Goal: Task Accomplishment & Management: Use online tool/utility

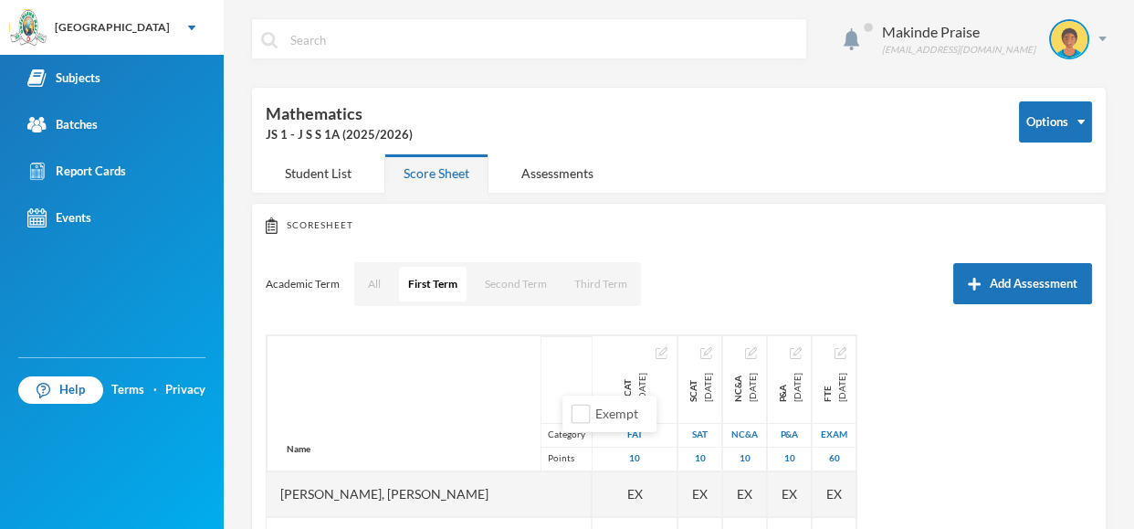
scroll to position [685, 0]
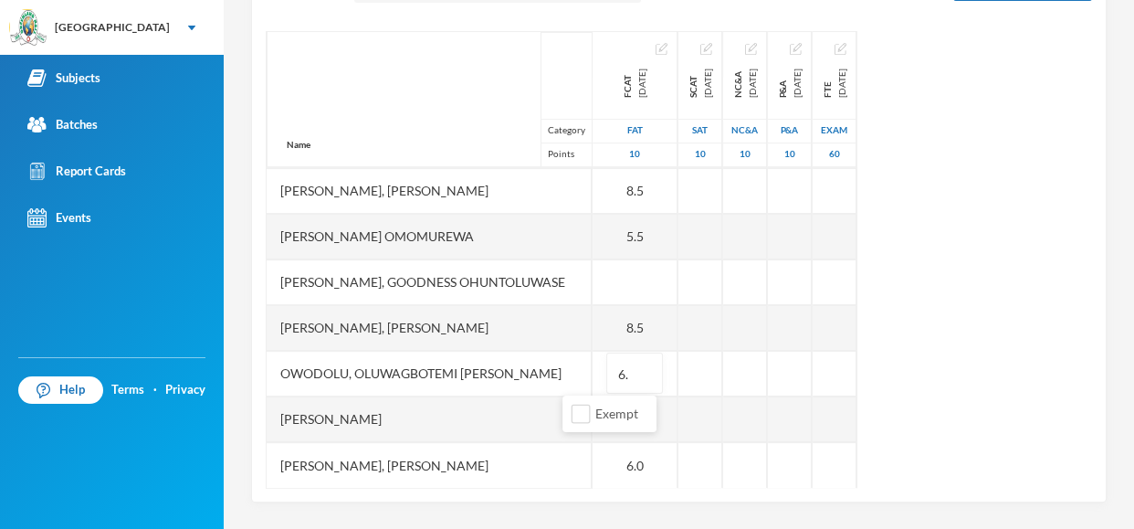
type input "6.5"
click at [1065, 398] on div "Name Category Points [PERSON_NAME], [PERSON_NAME], [PERSON_NAME] Fikayomi [PERS…" at bounding box center [679, 259] width 826 height 456
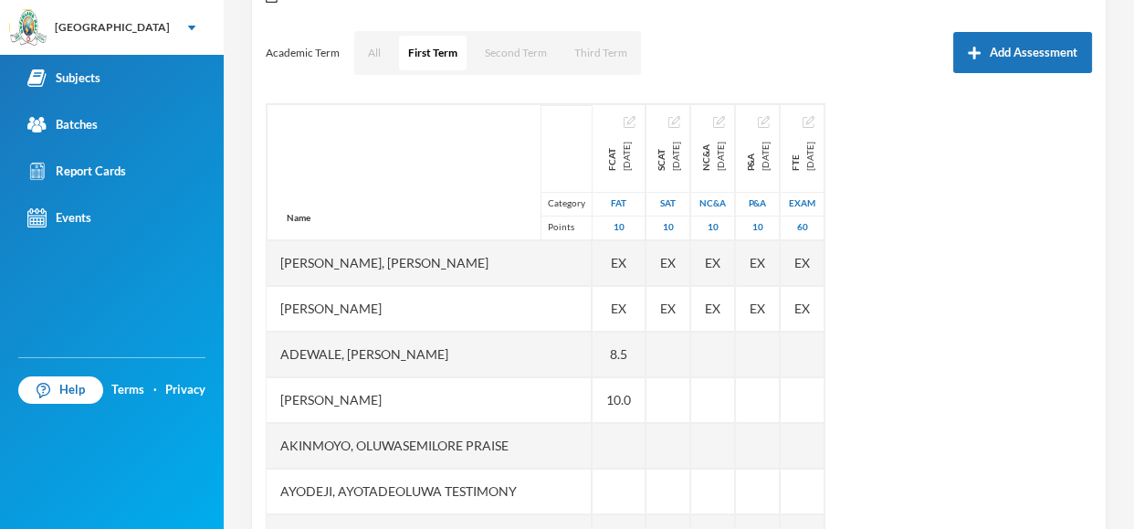
scroll to position [230, 0]
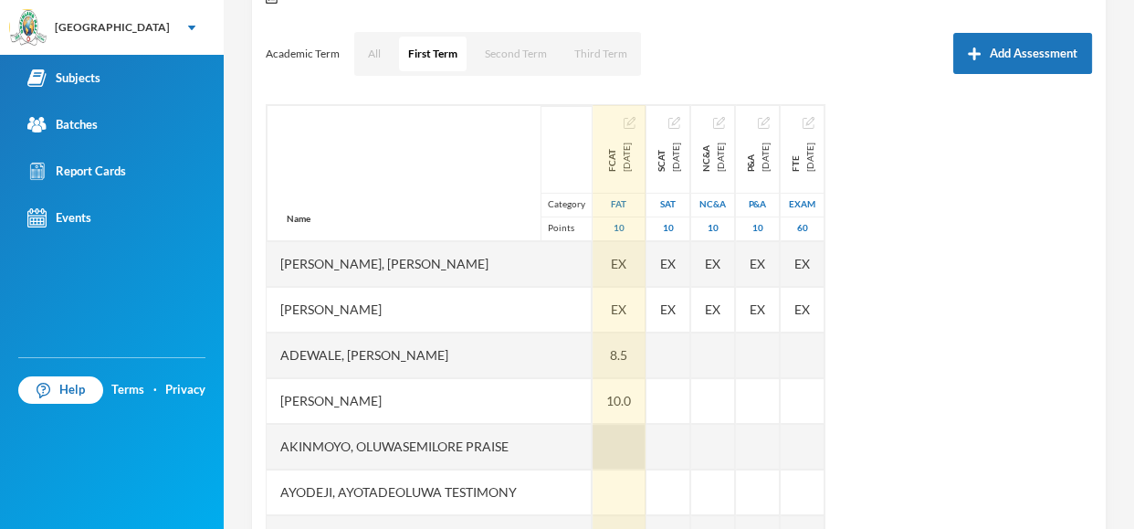
click at [593, 444] on div at bounding box center [619, 447] width 53 height 46
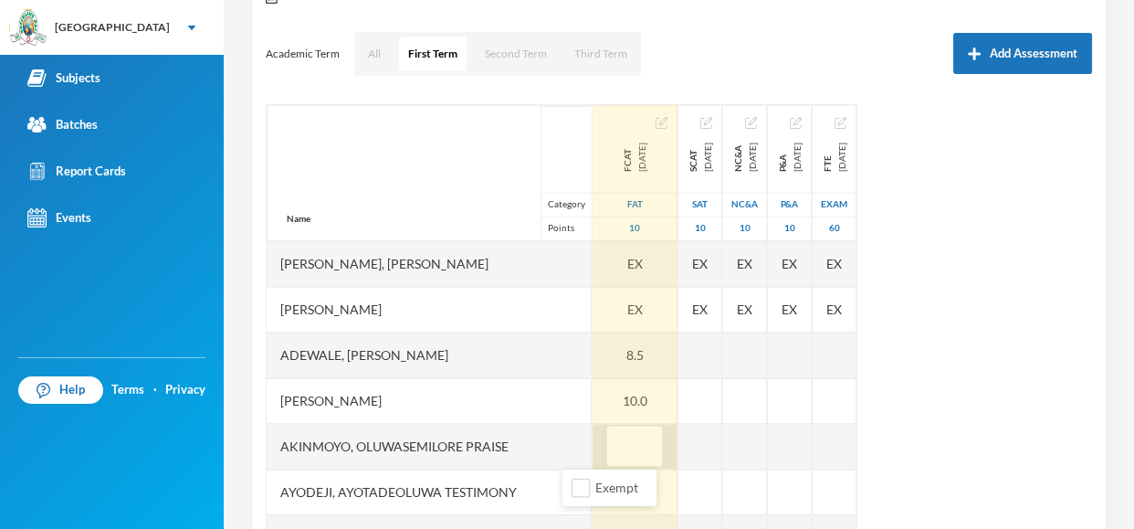
type input "7"
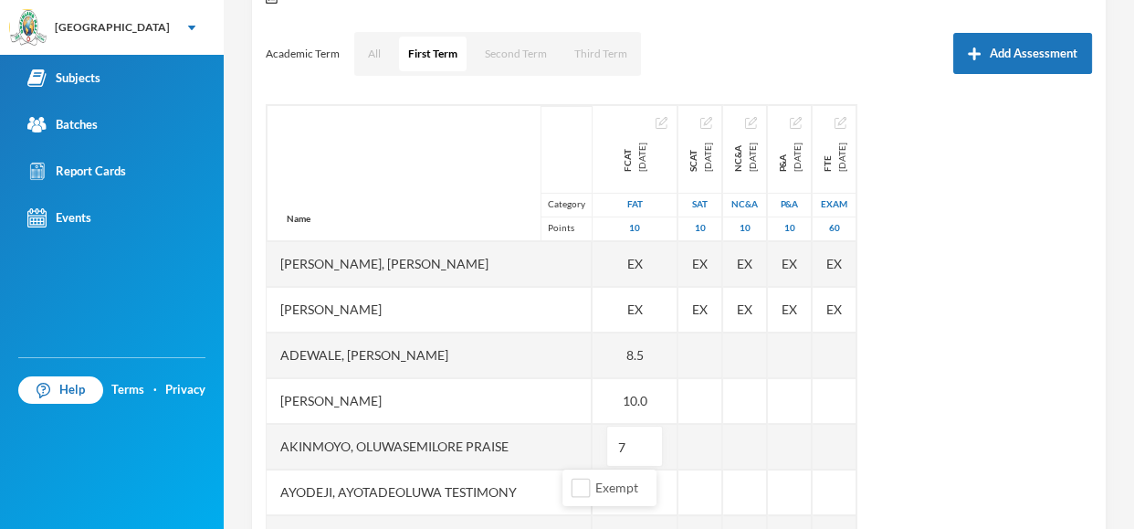
click at [1022, 375] on div "Name Category Points [PERSON_NAME], [PERSON_NAME], [PERSON_NAME] Fikayomi [PERS…" at bounding box center [679, 332] width 826 height 456
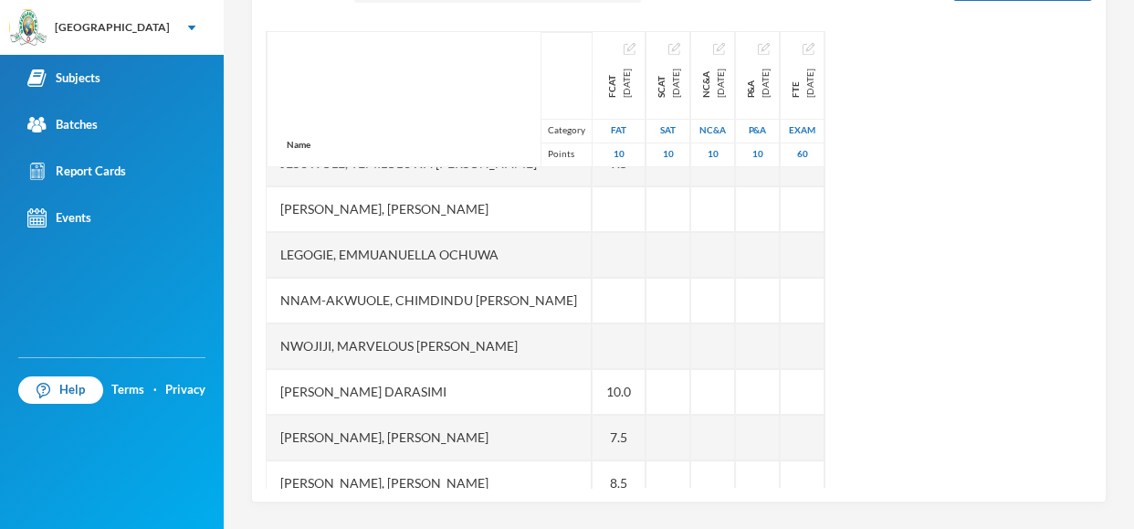
scroll to position [356, 0]
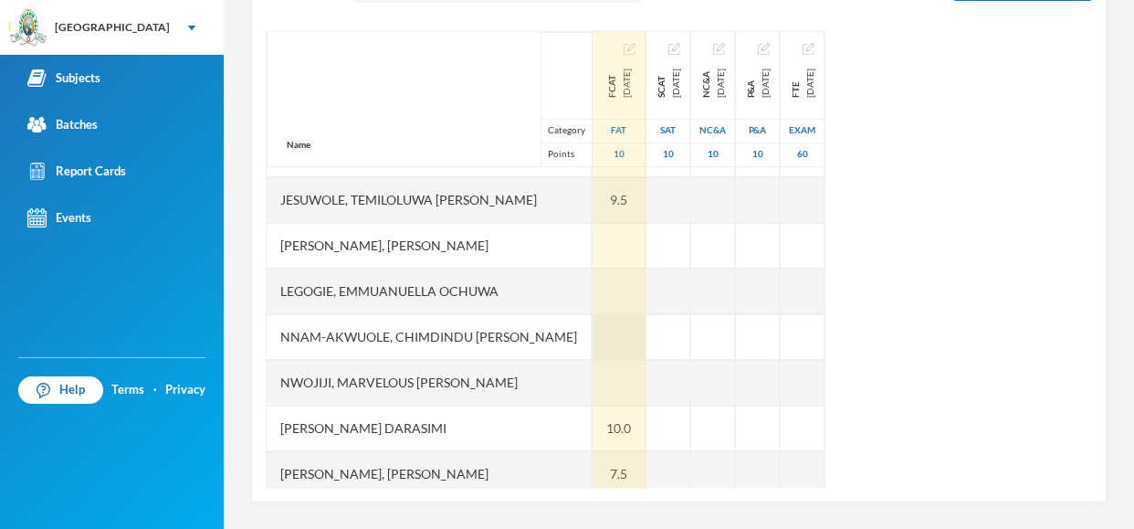
click at [593, 328] on div at bounding box center [619, 337] width 53 height 46
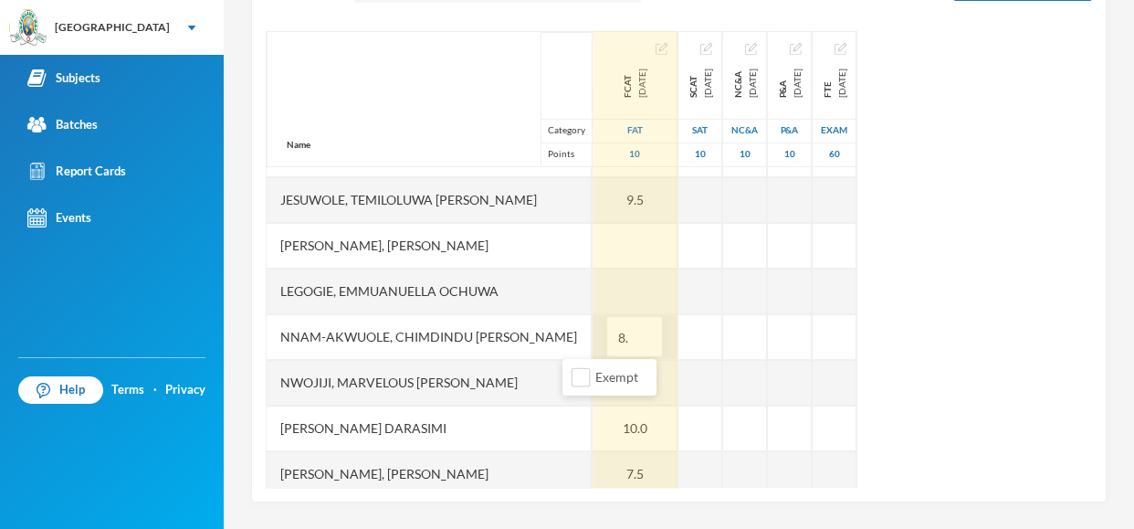
type input "8.5"
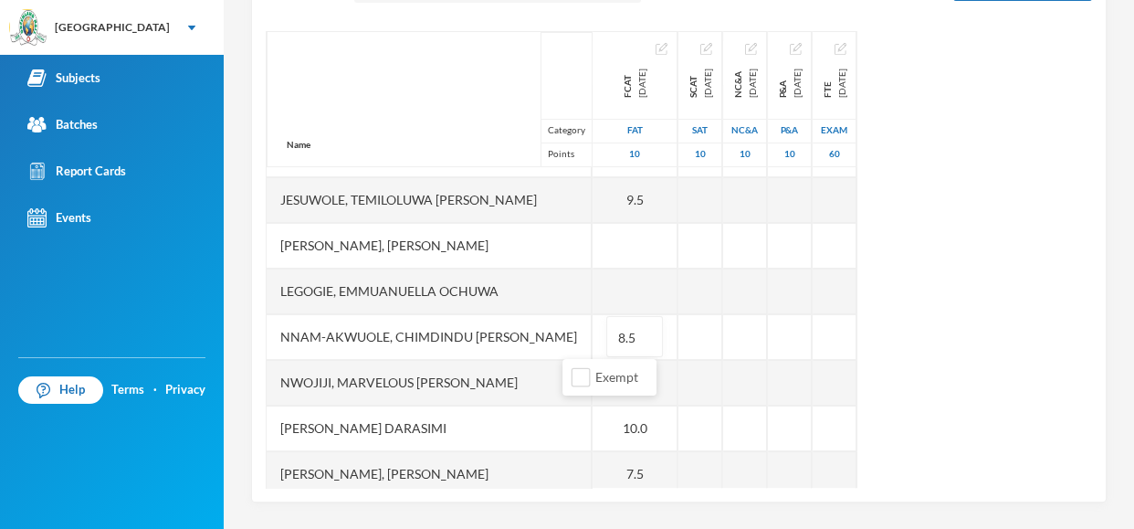
click at [1047, 262] on div "Name Category Points [PERSON_NAME], [PERSON_NAME], [PERSON_NAME] Fikayomi [PERS…" at bounding box center [679, 259] width 826 height 456
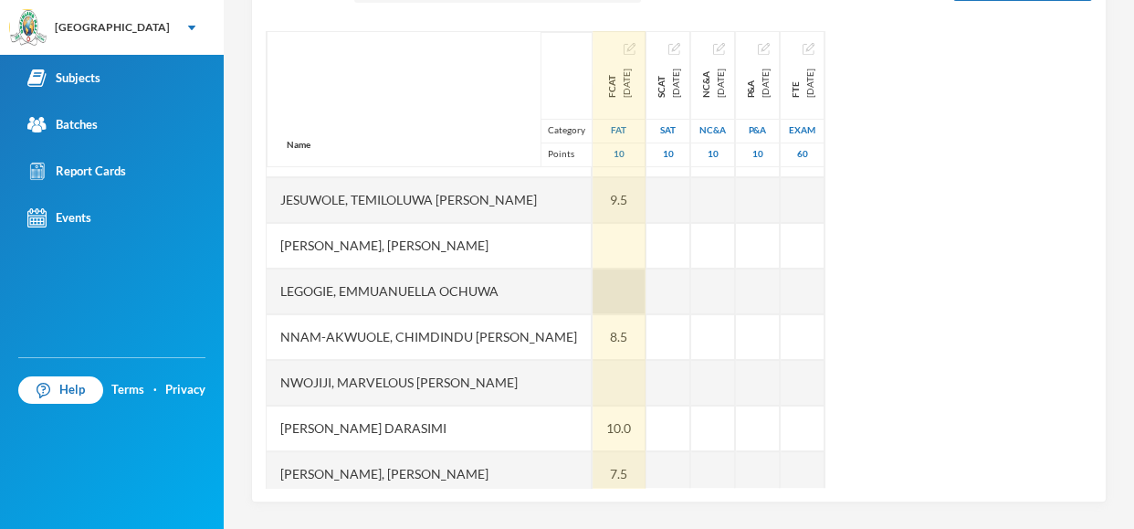
click at [593, 286] on div at bounding box center [619, 291] width 53 height 46
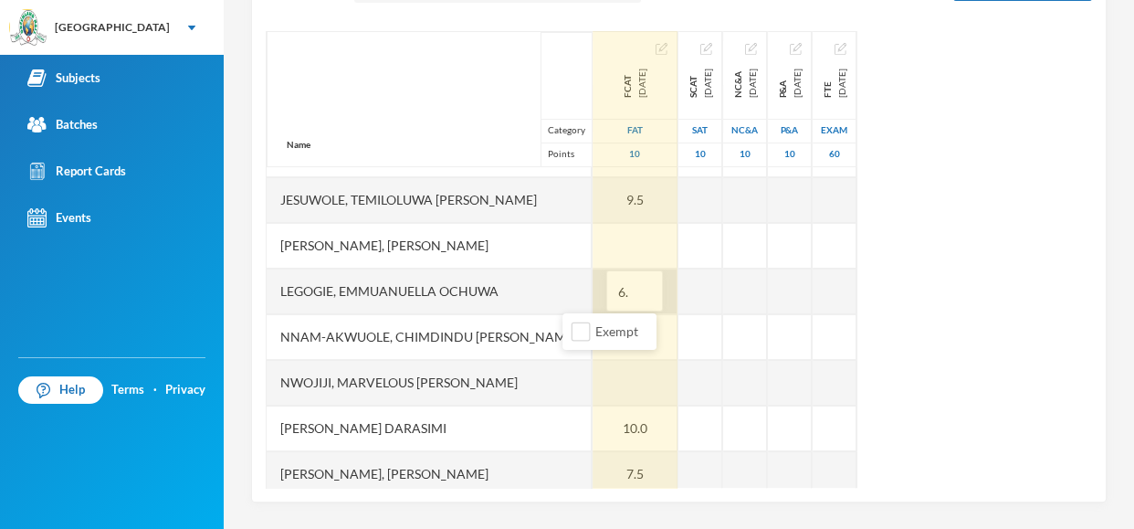
type input "6.5"
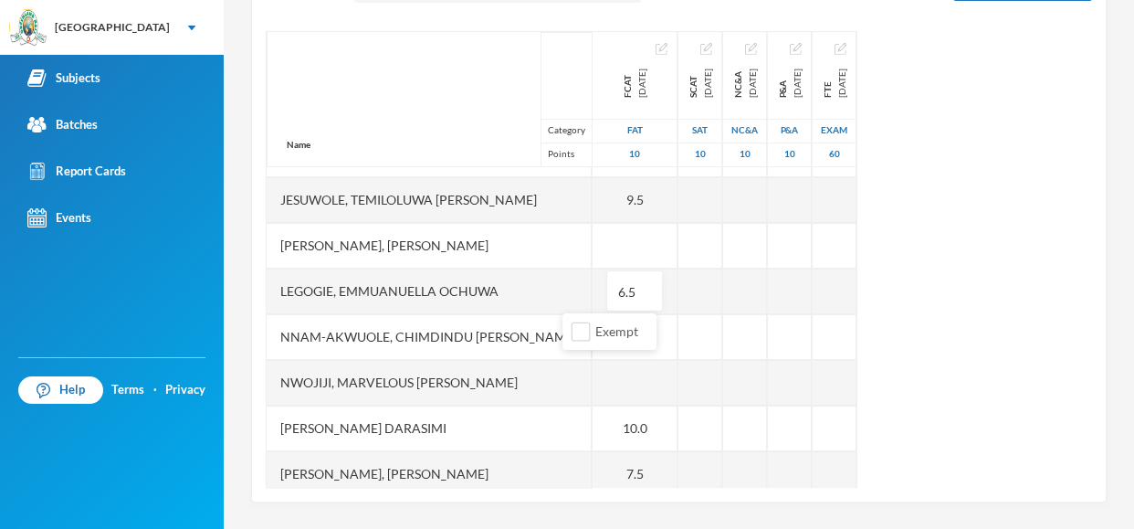
click at [969, 224] on div "Name Category Points [PERSON_NAME], [PERSON_NAME], [PERSON_NAME] Fikayomi [PERS…" at bounding box center [679, 259] width 826 height 456
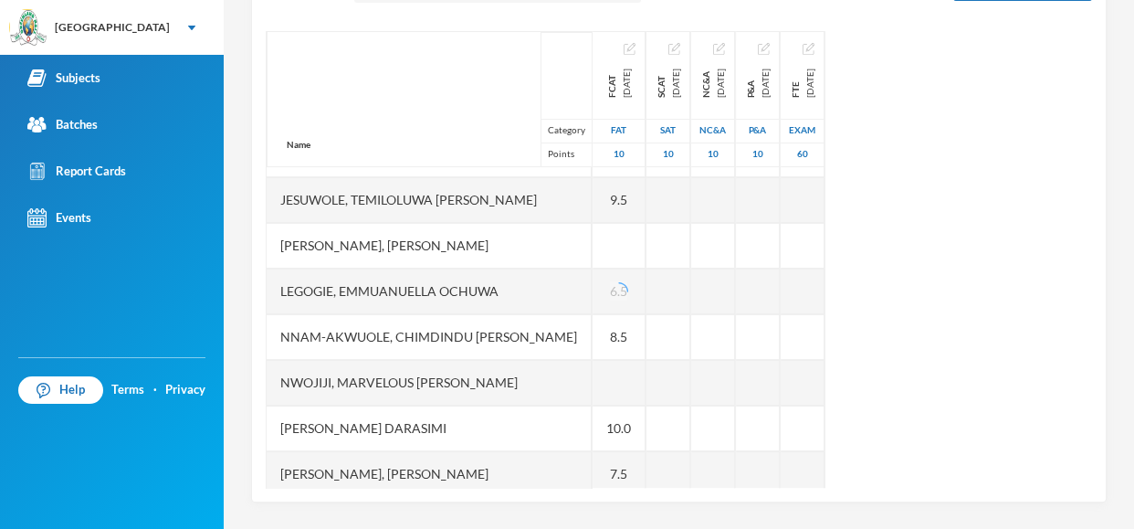
click at [969, 224] on div "Name Category Points [PERSON_NAME], [PERSON_NAME], [PERSON_NAME] Fikayomi [PERS…" at bounding box center [679, 259] width 826 height 456
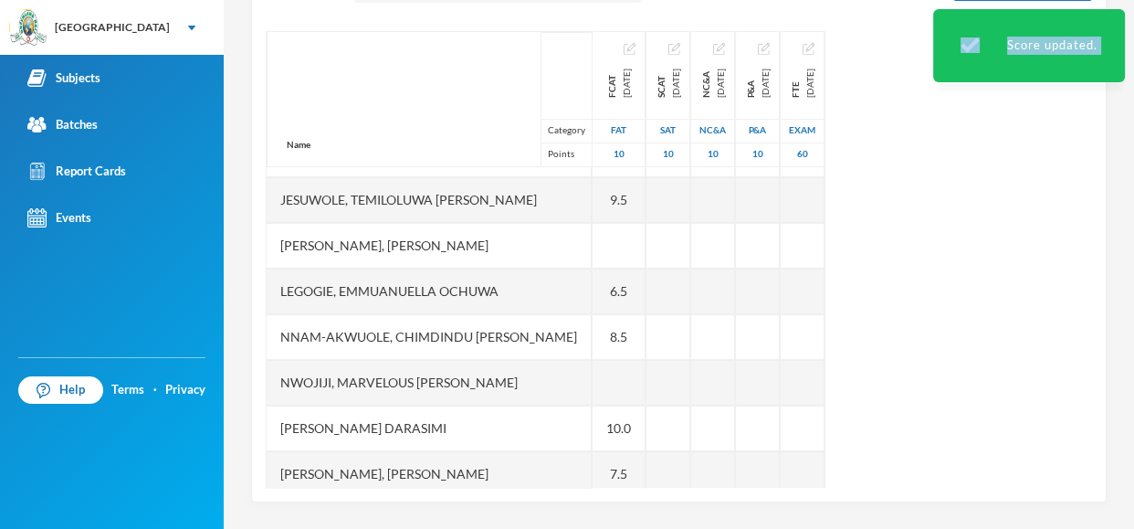
click at [975, 241] on div "Name Category Points [PERSON_NAME], [PERSON_NAME], [PERSON_NAME] Fikayomi [PERS…" at bounding box center [679, 259] width 826 height 456
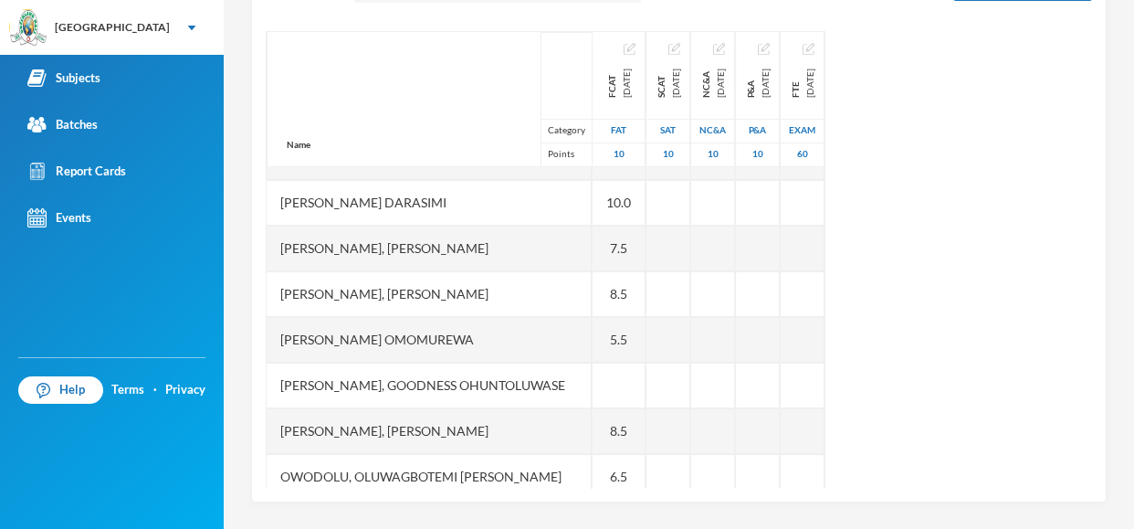
scroll to position [584, 0]
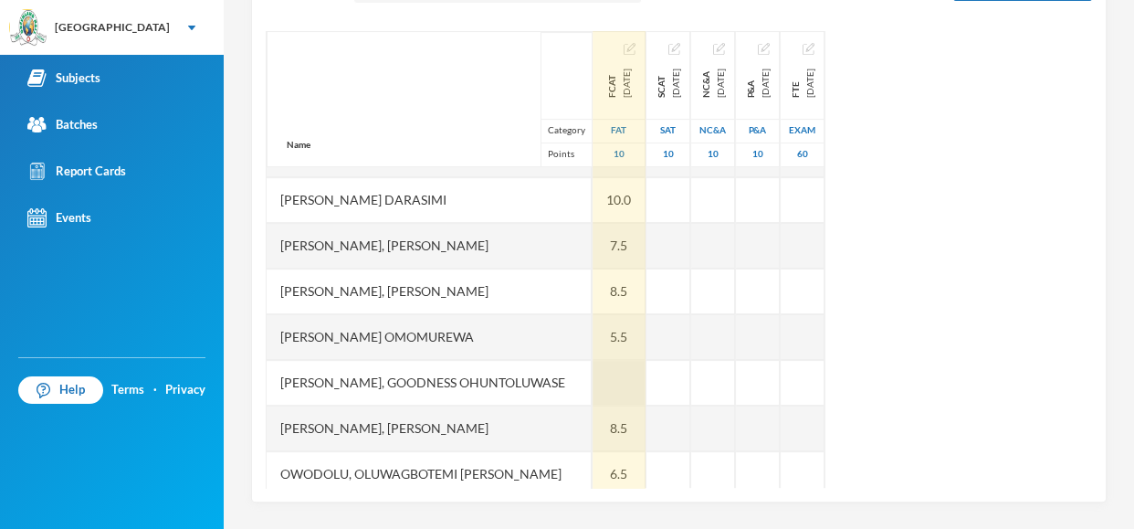
click at [593, 384] on div at bounding box center [619, 383] width 53 height 46
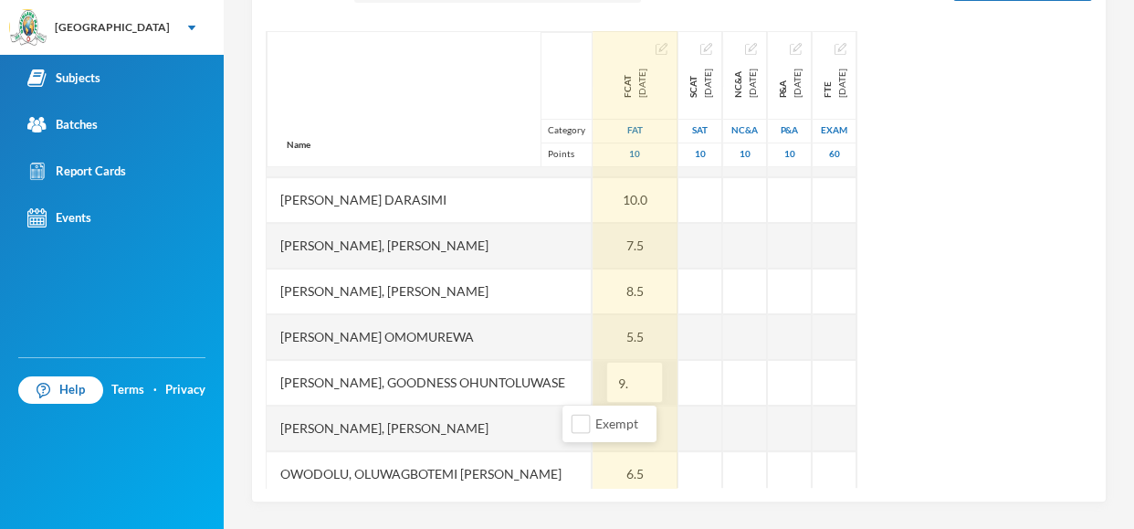
type input "9.5"
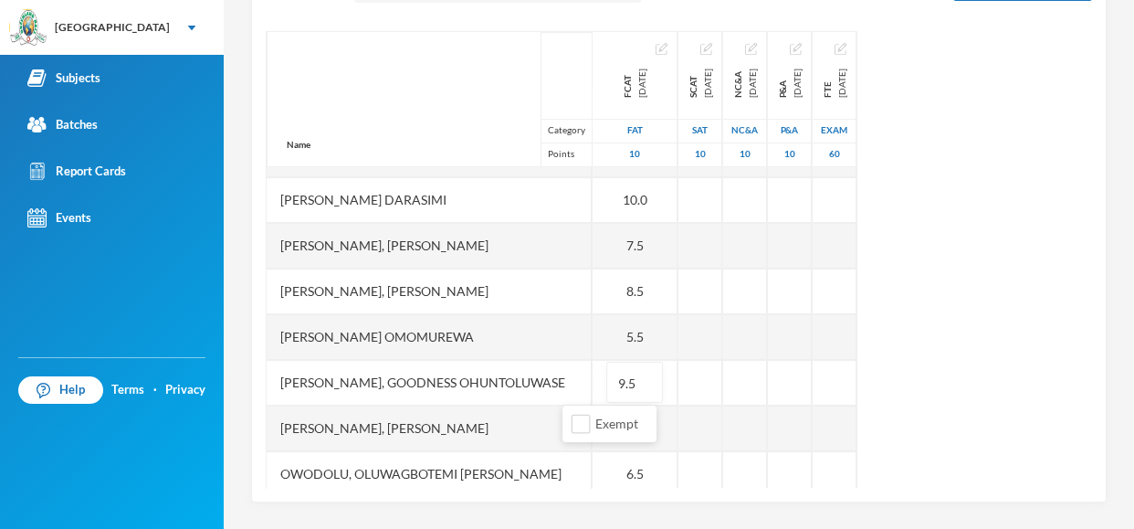
click at [1037, 393] on div "Name Category Points [PERSON_NAME], [PERSON_NAME], [PERSON_NAME] Fikayomi [PERS…" at bounding box center [679, 259] width 826 height 456
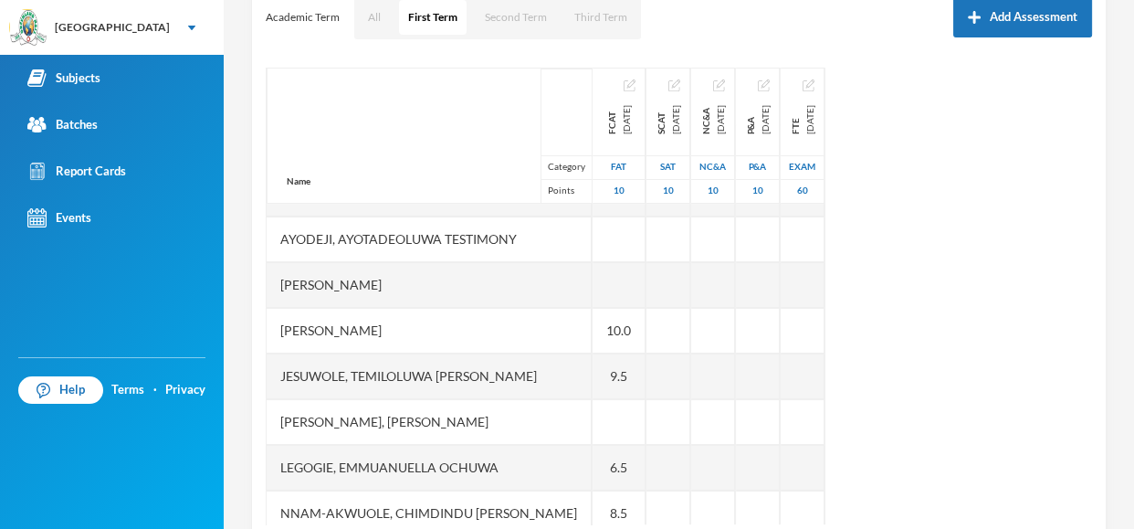
scroll to position [219, 0]
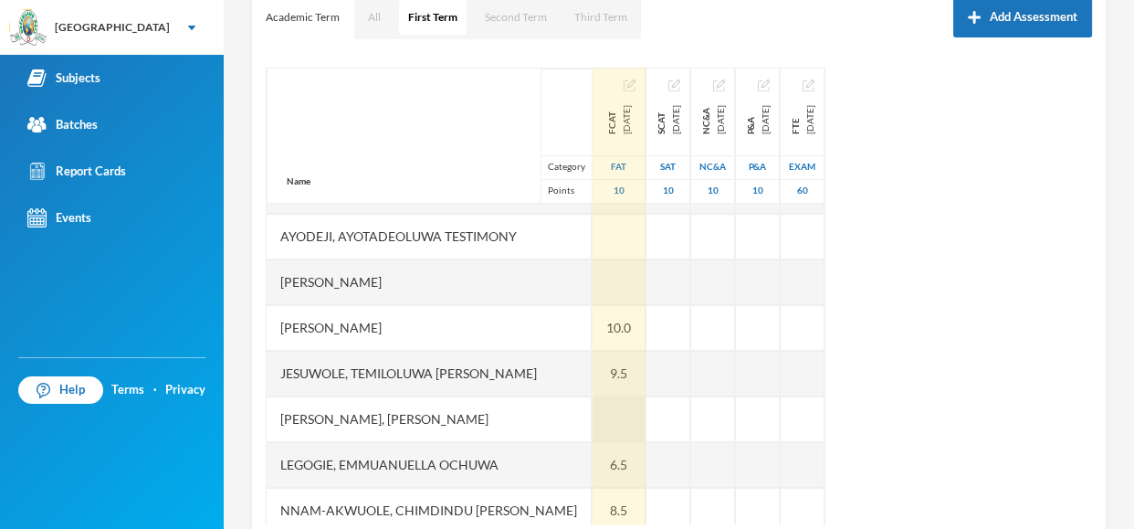
click at [593, 425] on div at bounding box center [619, 419] width 53 height 46
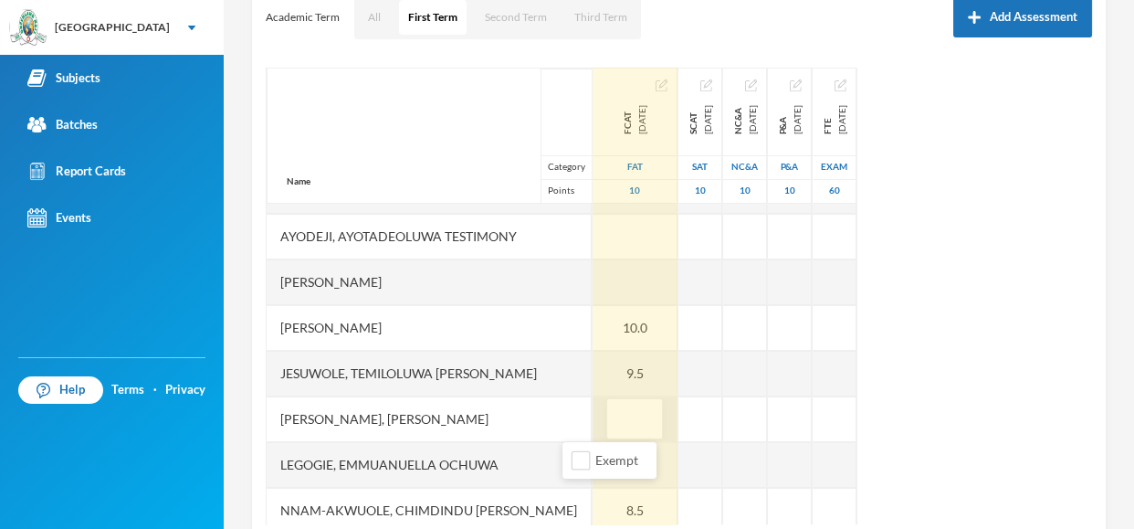
type input "9"
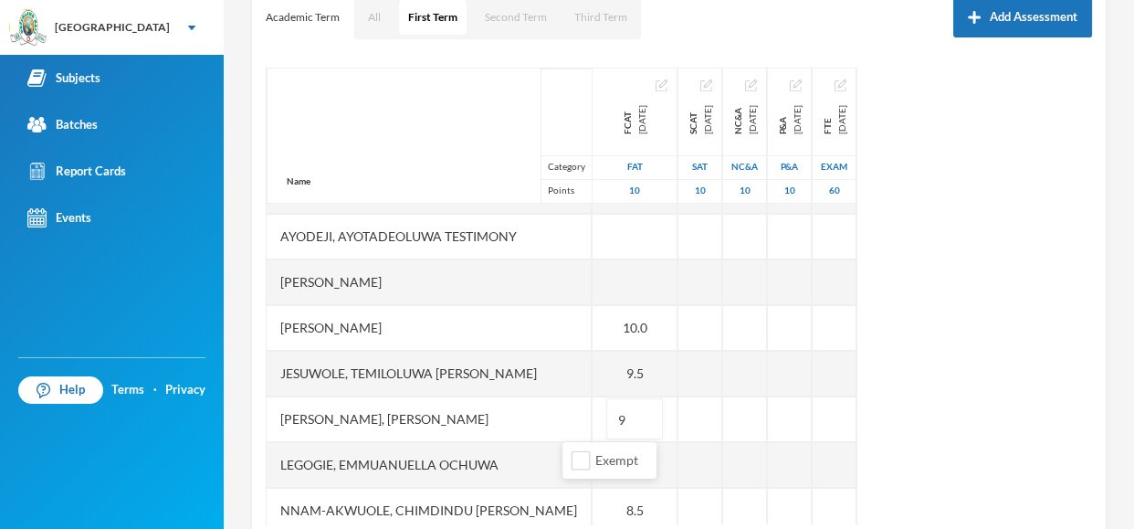
click at [1002, 417] on div "Name Category Points [PERSON_NAME], [PERSON_NAME], [PERSON_NAME] Fikayomi [PERS…" at bounding box center [679, 296] width 826 height 456
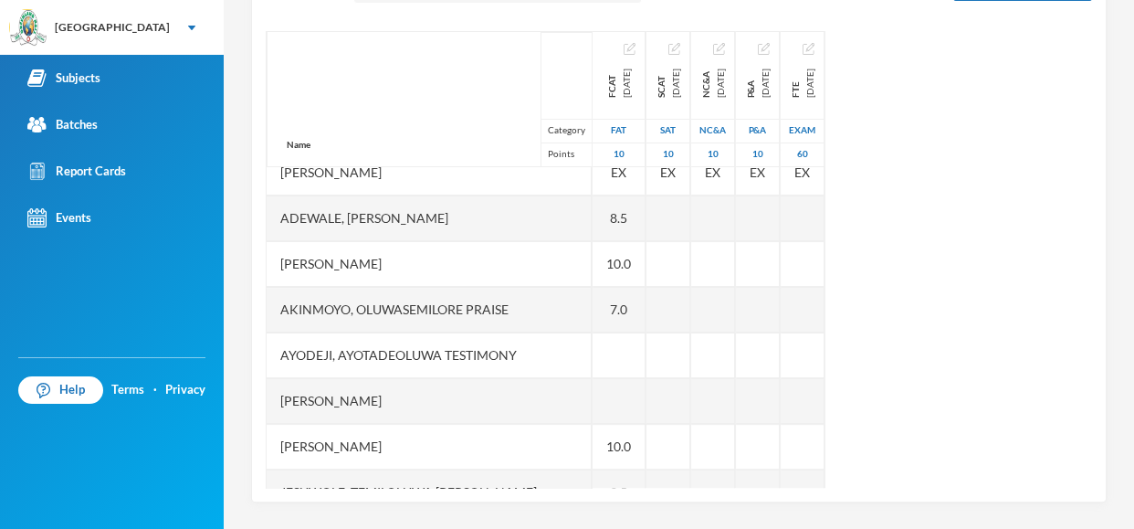
scroll to position [27, 0]
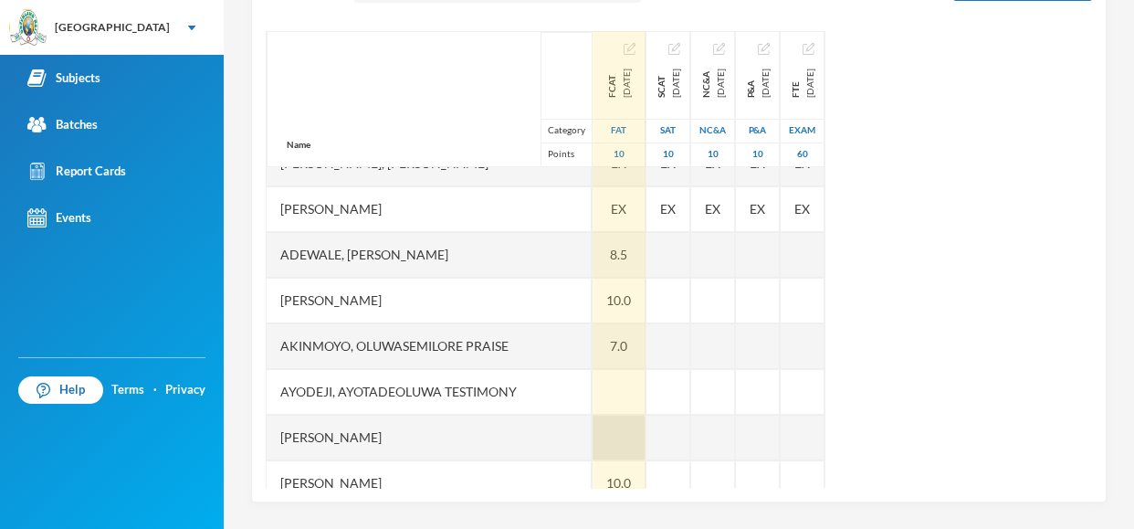
click at [593, 425] on div at bounding box center [619, 437] width 53 height 46
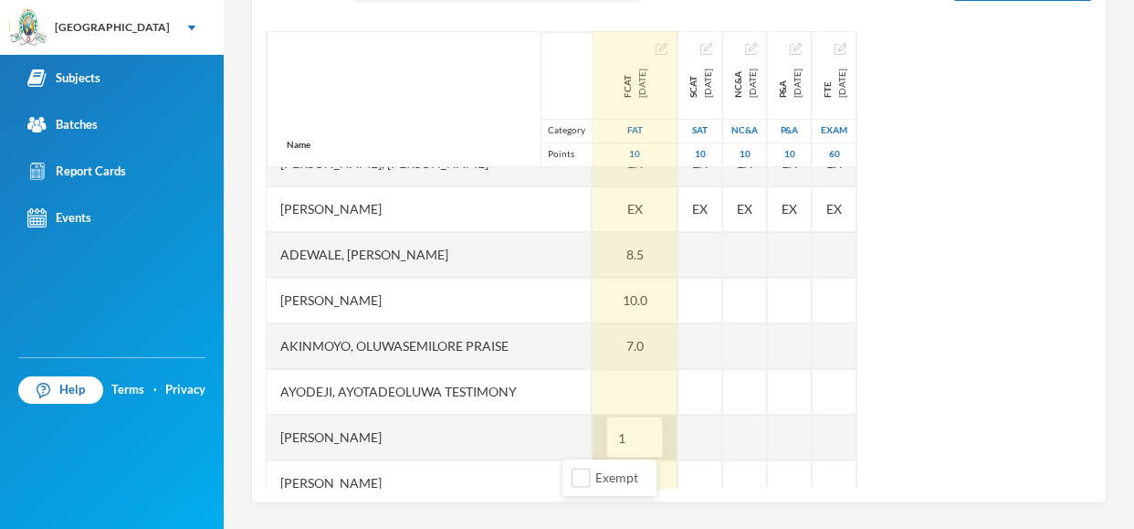
type input "10"
click at [593, 394] on div at bounding box center [635, 392] width 85 height 46
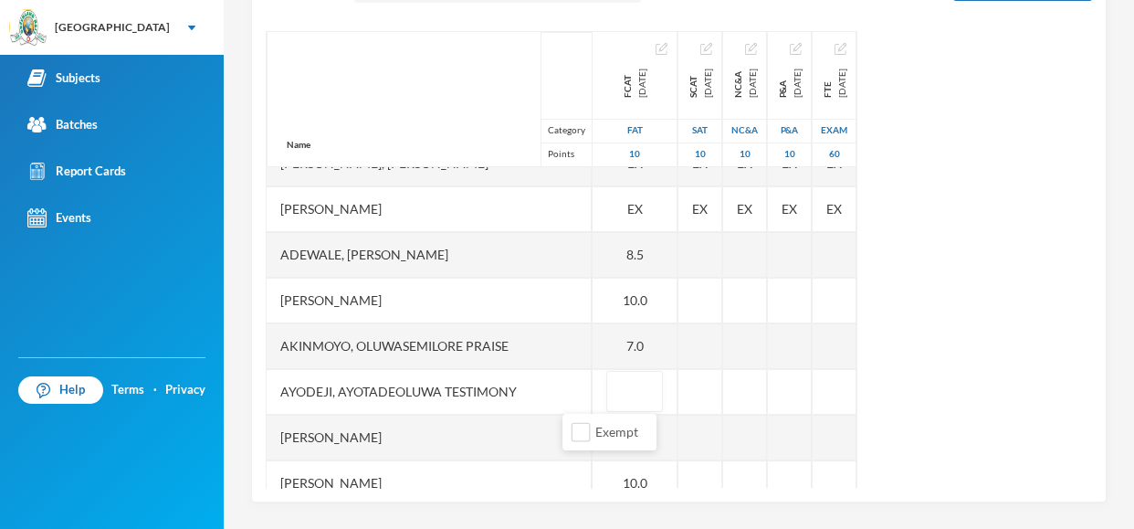
click at [976, 361] on div "Name Category Points [PERSON_NAME], [PERSON_NAME], [PERSON_NAME] Fikayomi [PERS…" at bounding box center [679, 259] width 826 height 456
